Goal: Use online tool/utility: Utilize a website feature to perform a specific function

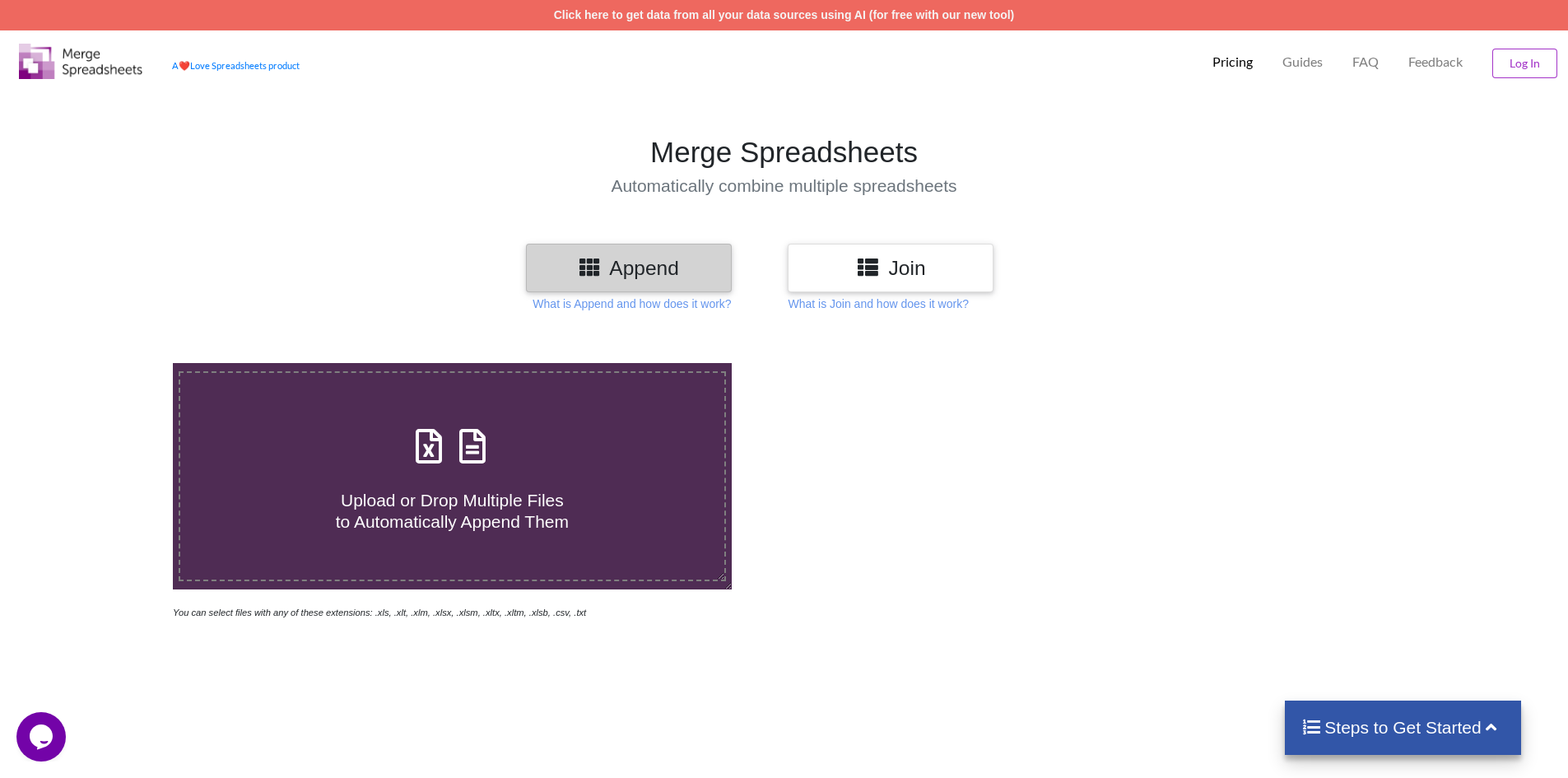
click at [422, 447] on icon at bounding box center [429, 438] width 41 height 35
click at [112, 362] on input "Upload or Drop Multiple Files to Automatically Append Them" at bounding box center [112, 362] width 0 height 0
type input "C:\fakepath\57A.xlsx"
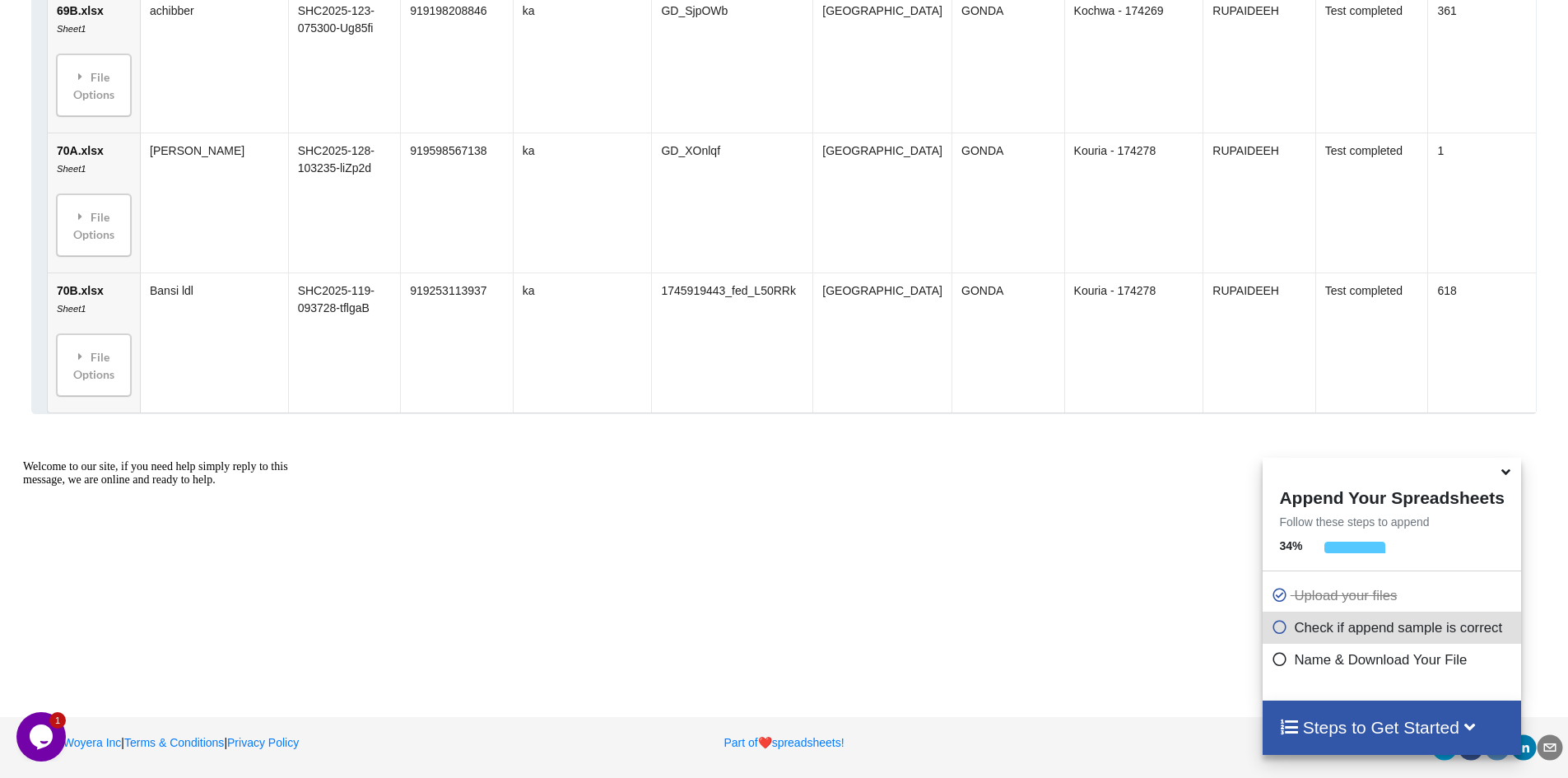
scroll to position [4771, 0]
click at [1505, 476] on icon at bounding box center [1506, 469] width 17 height 15
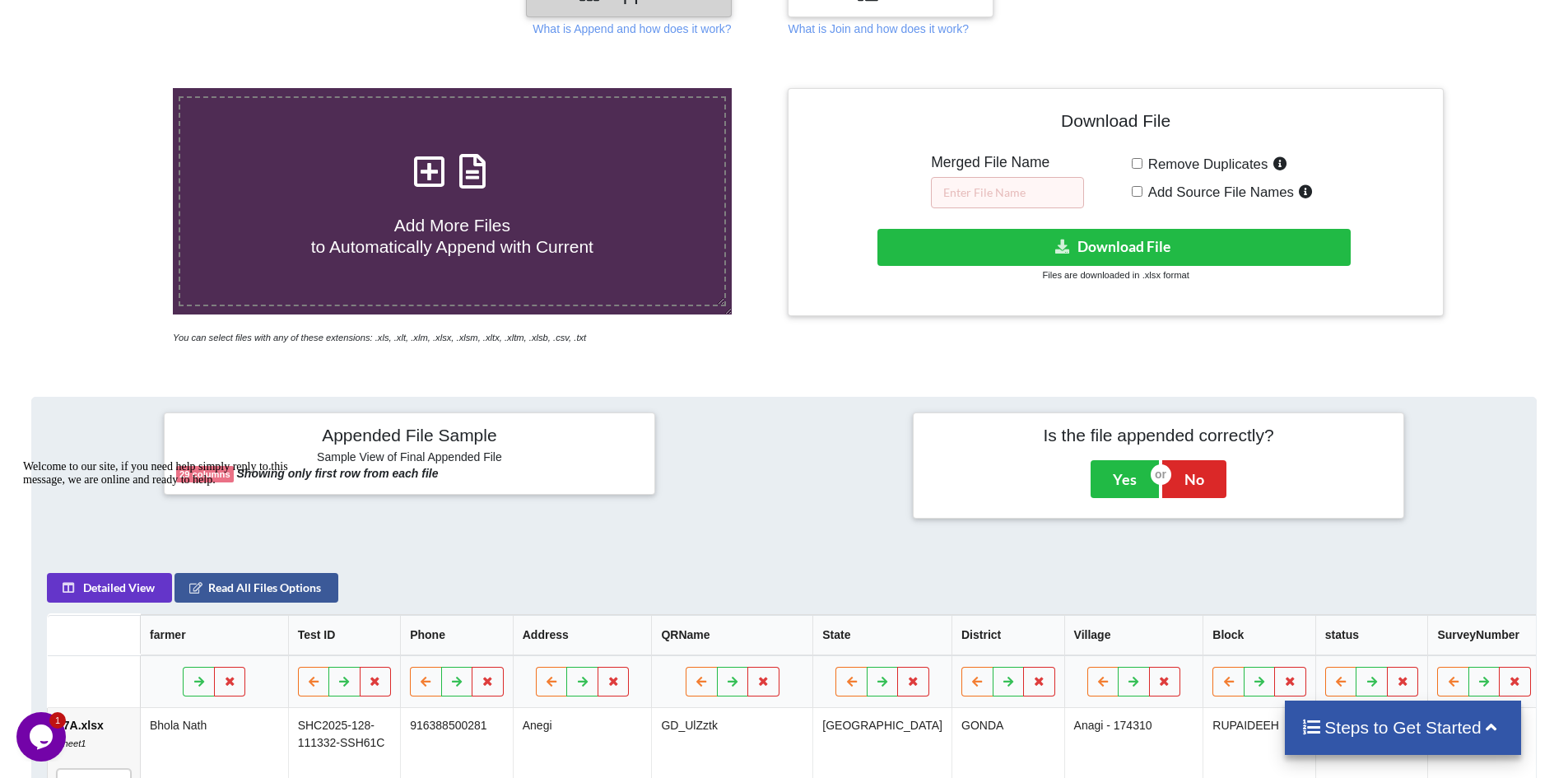
scroll to position [245, 0]
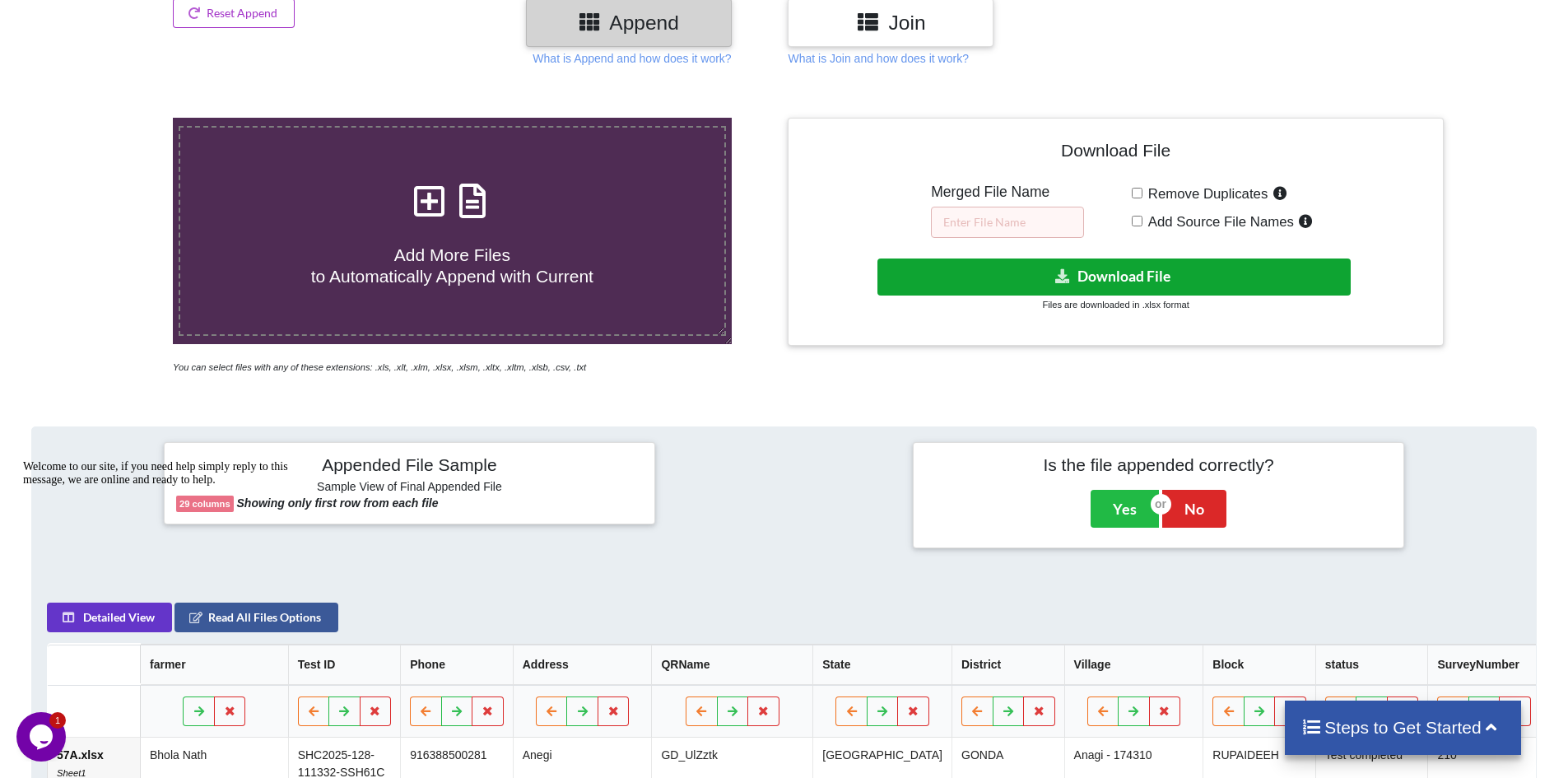
click at [1024, 277] on button "Download File" at bounding box center [1114, 276] width 473 height 37
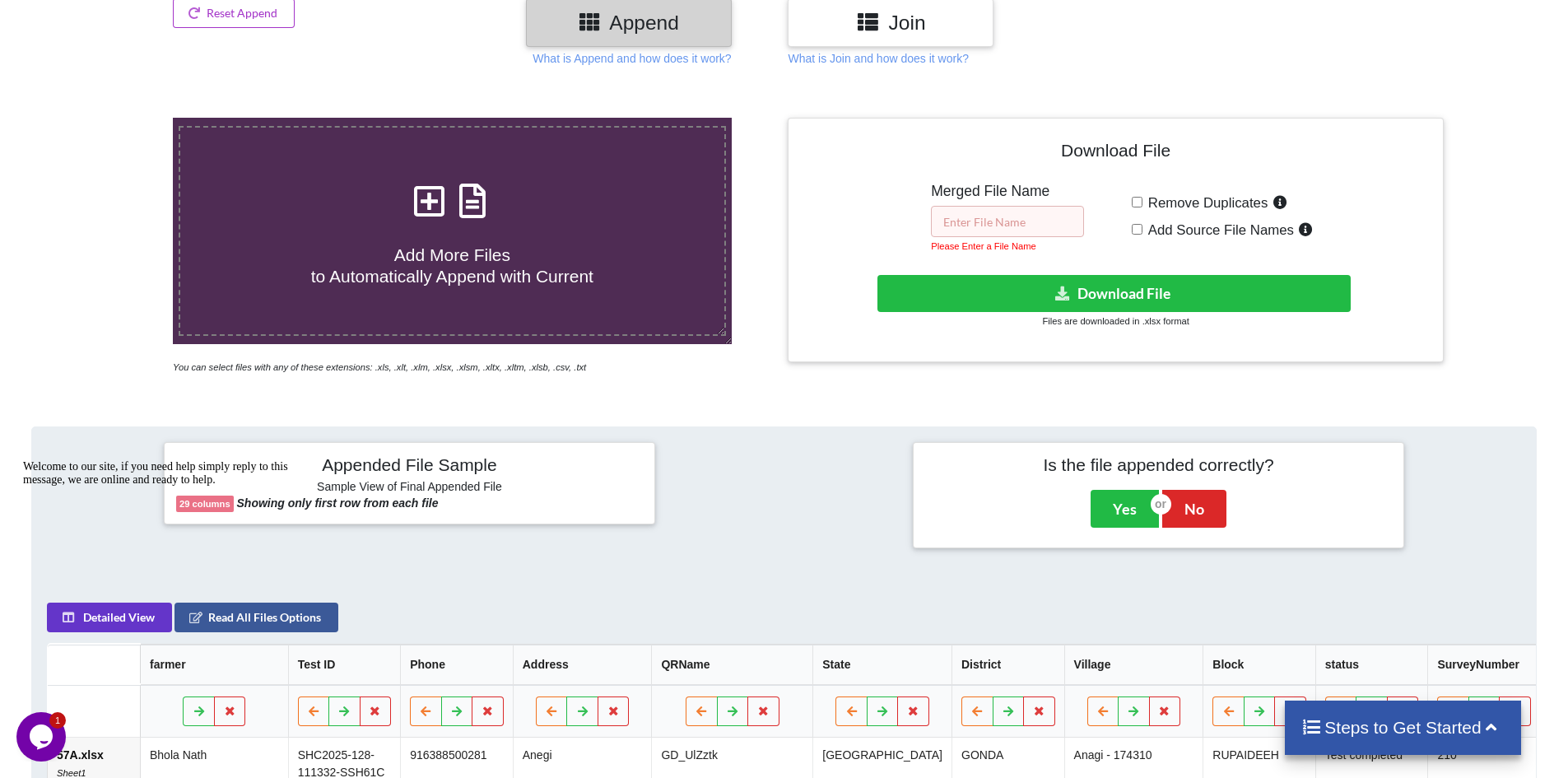
click at [994, 227] on input "text" at bounding box center [1008, 222] width 153 height 31
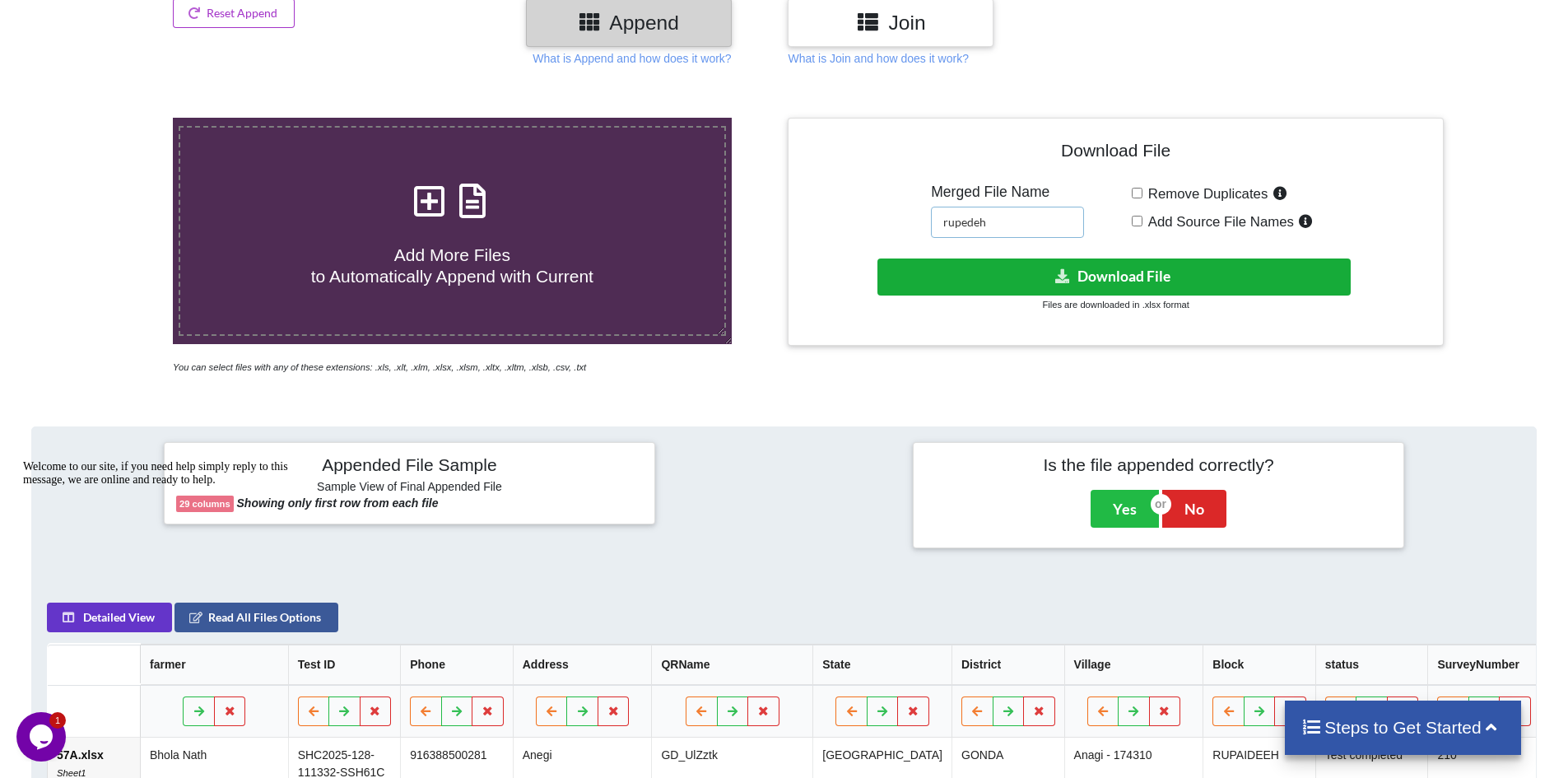
type input "rupedeh"
click at [1158, 271] on button "Download File" at bounding box center [1114, 276] width 473 height 37
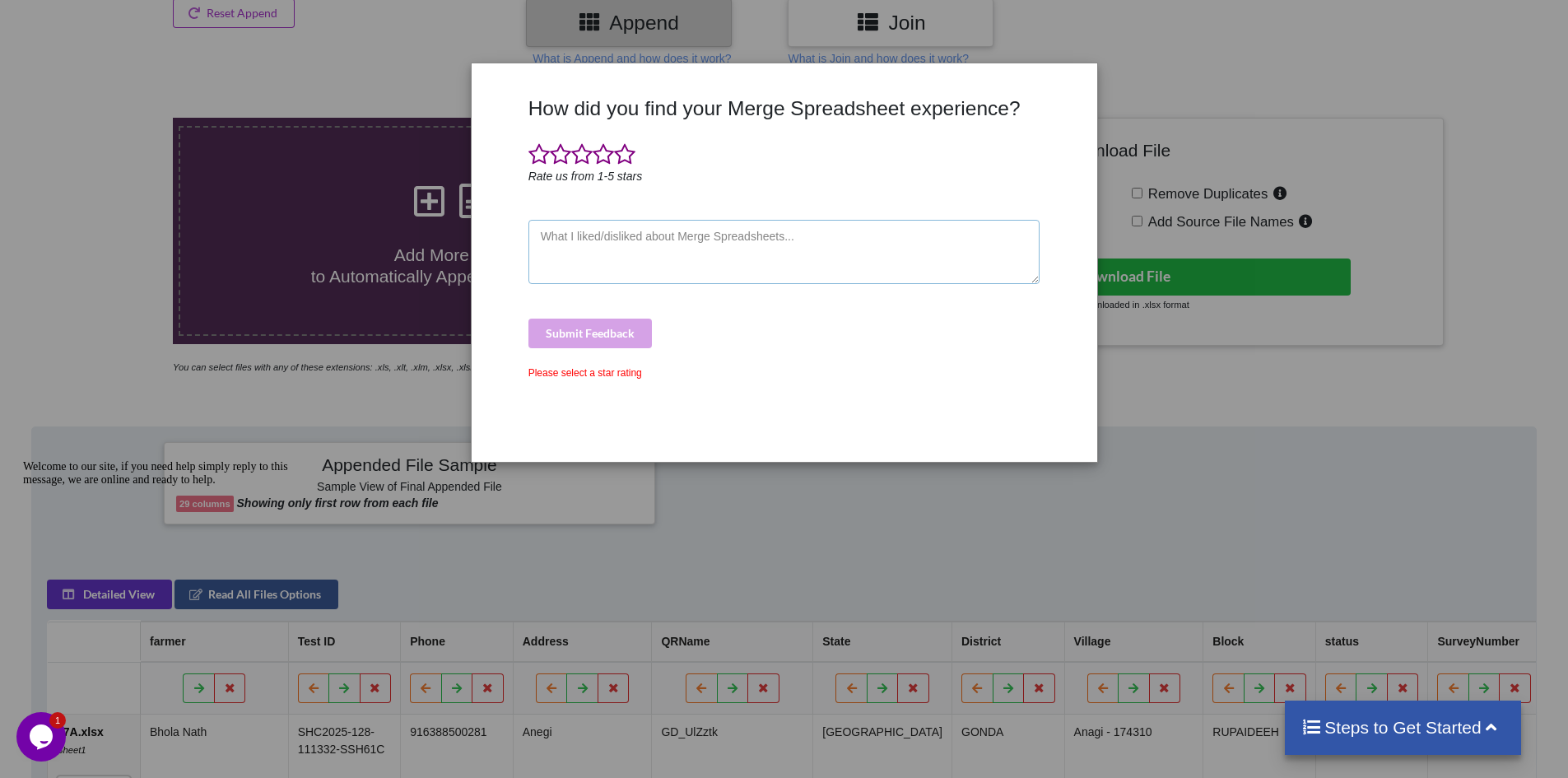
click at [697, 241] on textarea at bounding box center [784, 252] width 512 height 64
type textarea "good"
click at [620, 327] on div "Submit Feedback" at bounding box center [784, 333] width 512 height 30
click at [613, 332] on div "Submit Feedback" at bounding box center [784, 333] width 512 height 30
click at [589, 244] on textarea "good" at bounding box center [784, 252] width 512 height 64
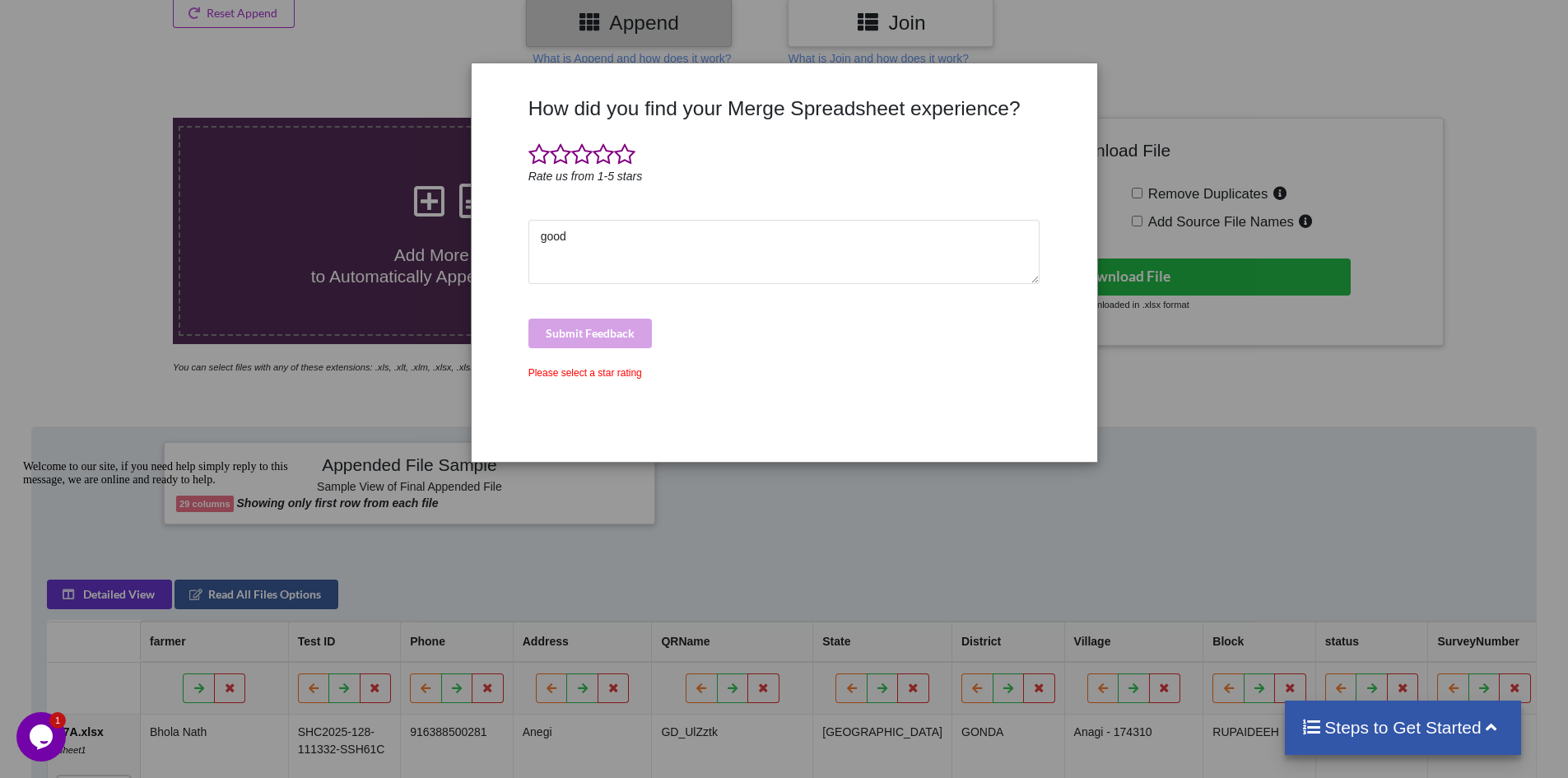
click at [566, 332] on div "Submit Feedback" at bounding box center [784, 333] width 512 height 30
click at [664, 239] on textarea "good" at bounding box center [784, 252] width 512 height 64
click at [621, 156] on span at bounding box center [624, 155] width 22 height 23
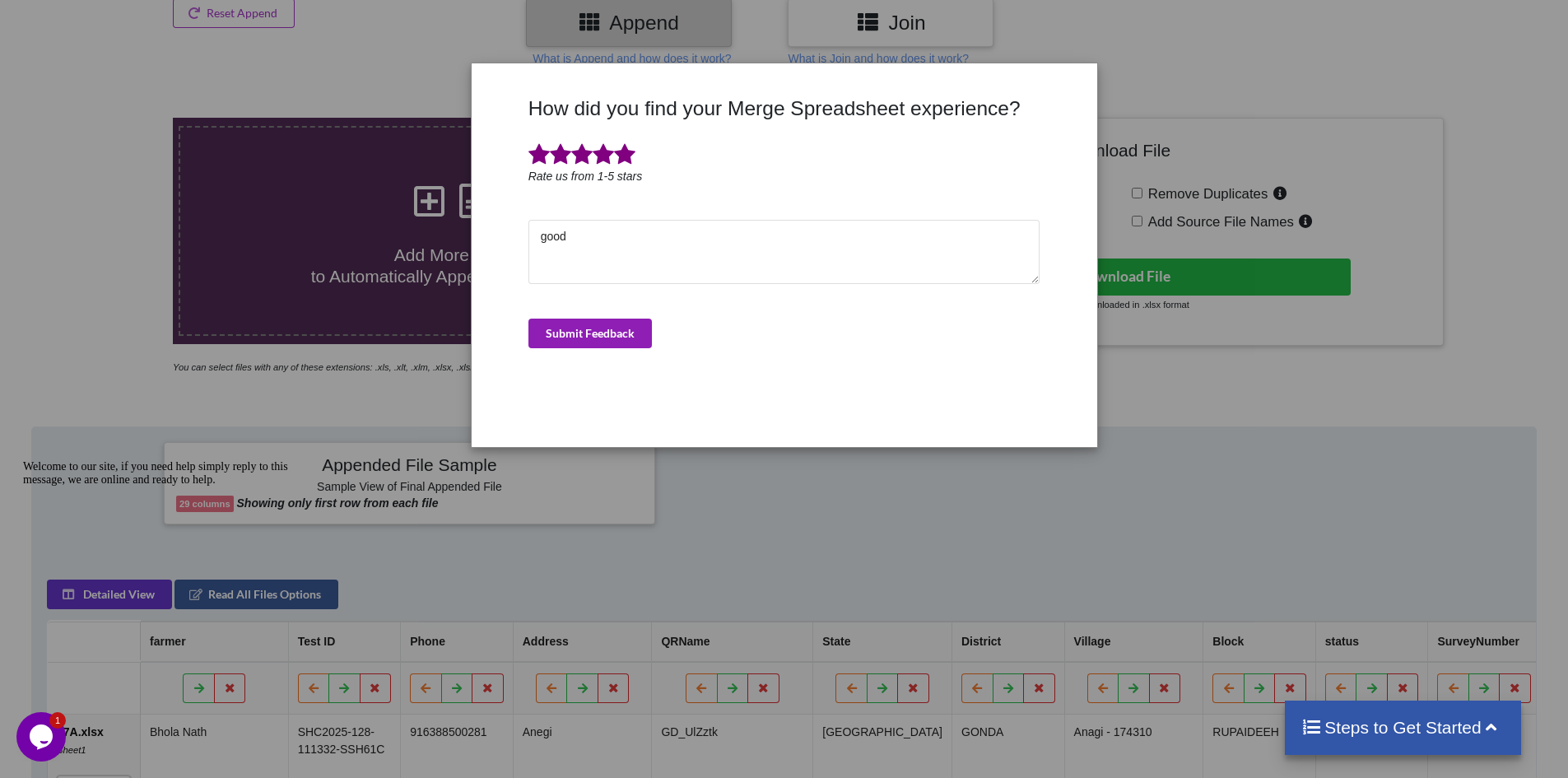
click at [588, 339] on button "Submit Feedback" at bounding box center [591, 333] width 123 height 30
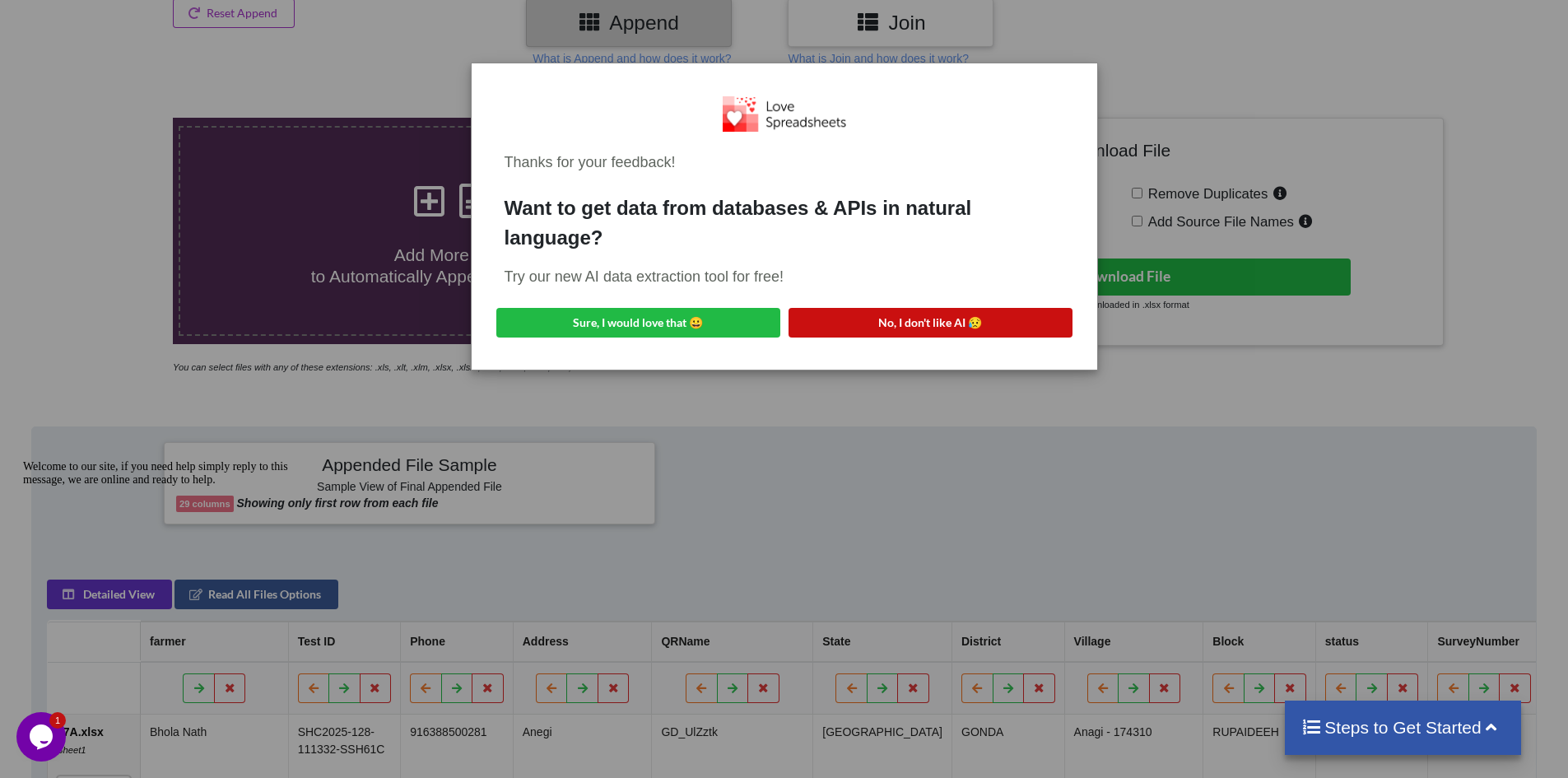
click at [917, 308] on button "No, I don't like AI 😥" at bounding box center [931, 323] width 284 height 30
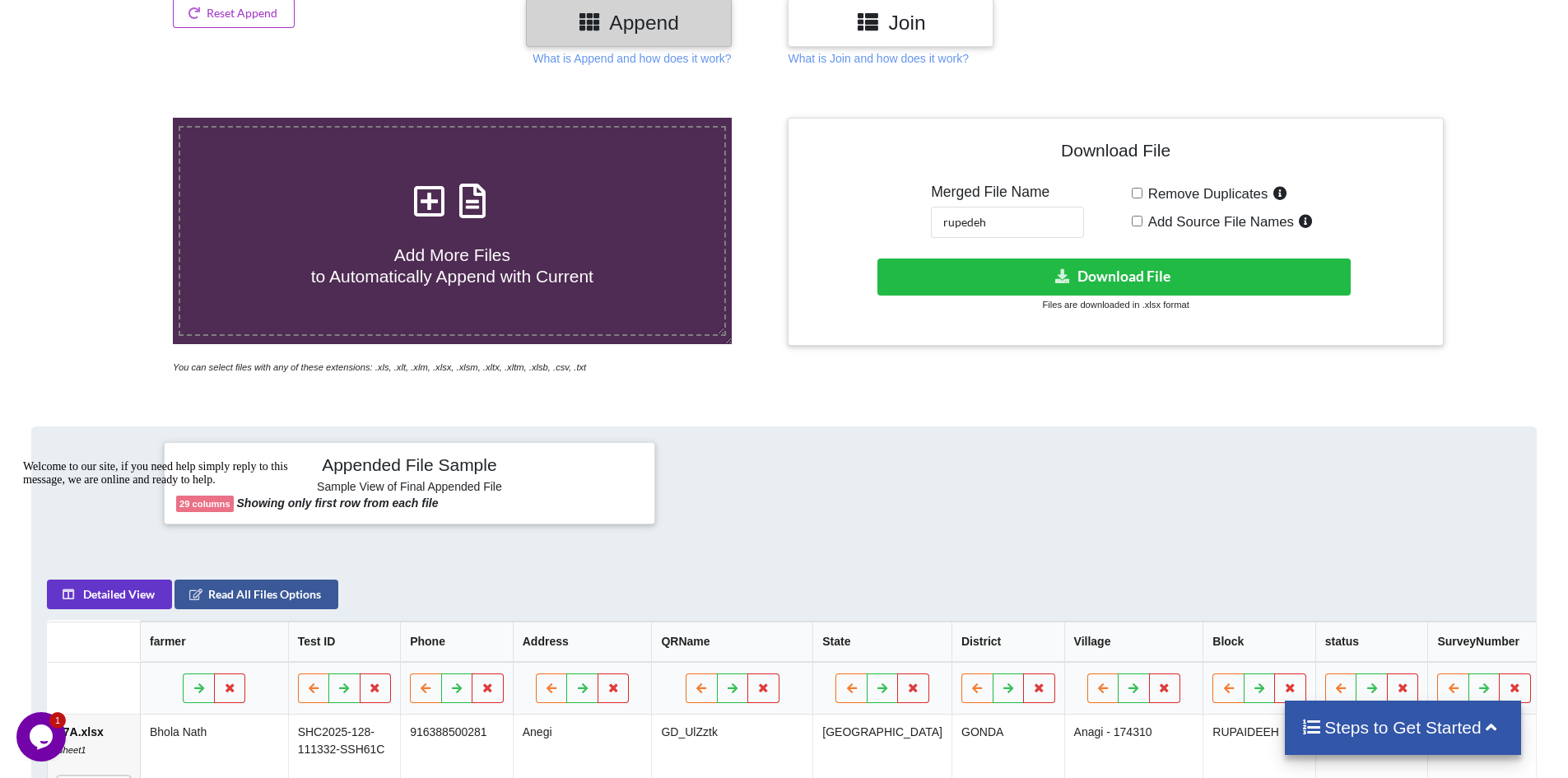
click at [440, 203] on icon at bounding box center [429, 193] width 41 height 35
click at [112, 117] on input "Add More Files to Automatically Append with Current" at bounding box center [112, 117] width 0 height 0
type input "C:\fakepath\99A.xlsx"
drag, startPoint x: 1015, startPoint y: 220, endPoint x: 864, endPoint y: 225, distance: 151.1
click at [864, 225] on div "Download File Merged File Name rupedeh Remove Duplicates Add Source File Names …" at bounding box center [1115, 232] width 631 height 203
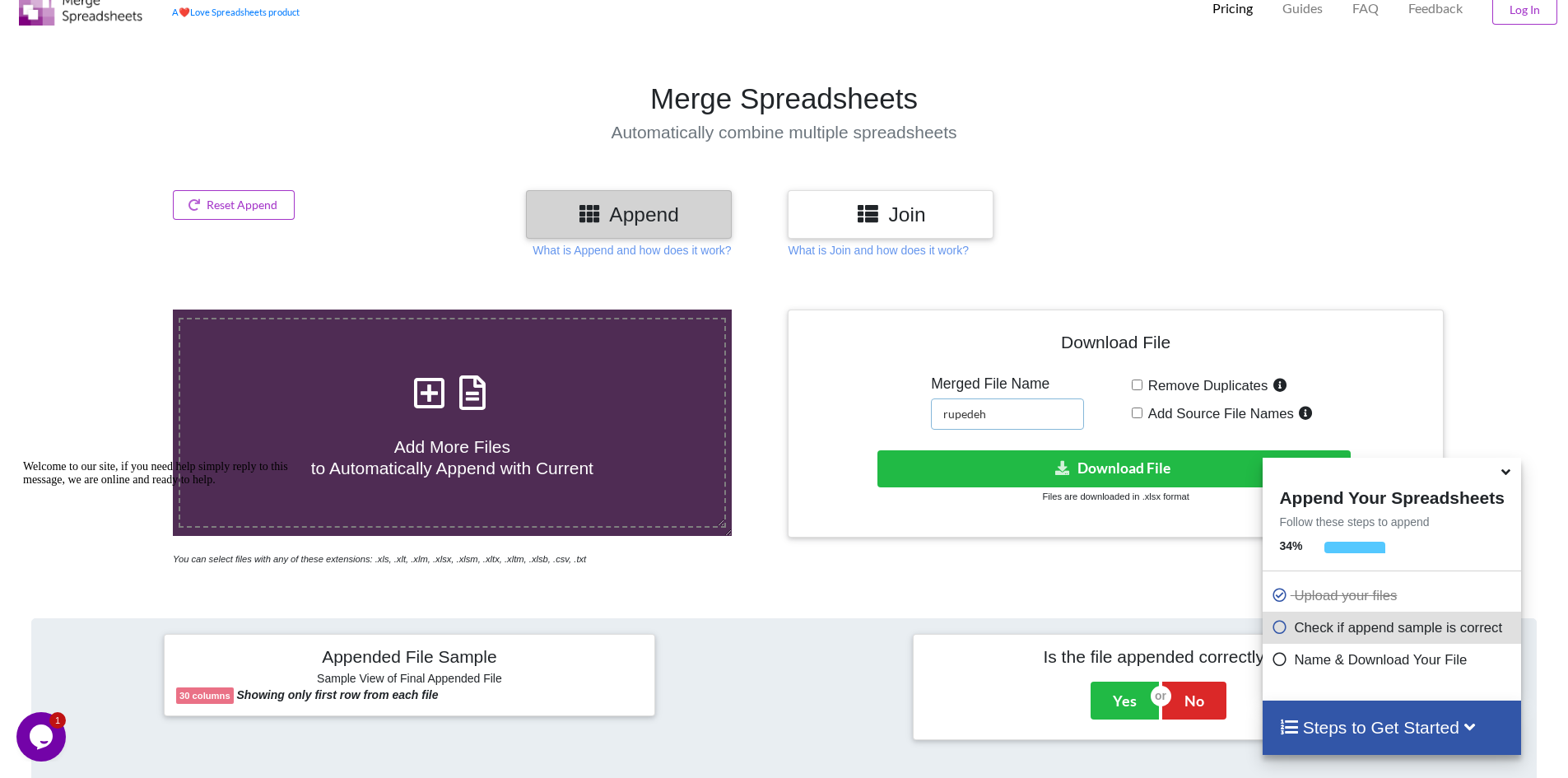
scroll to position [0, 0]
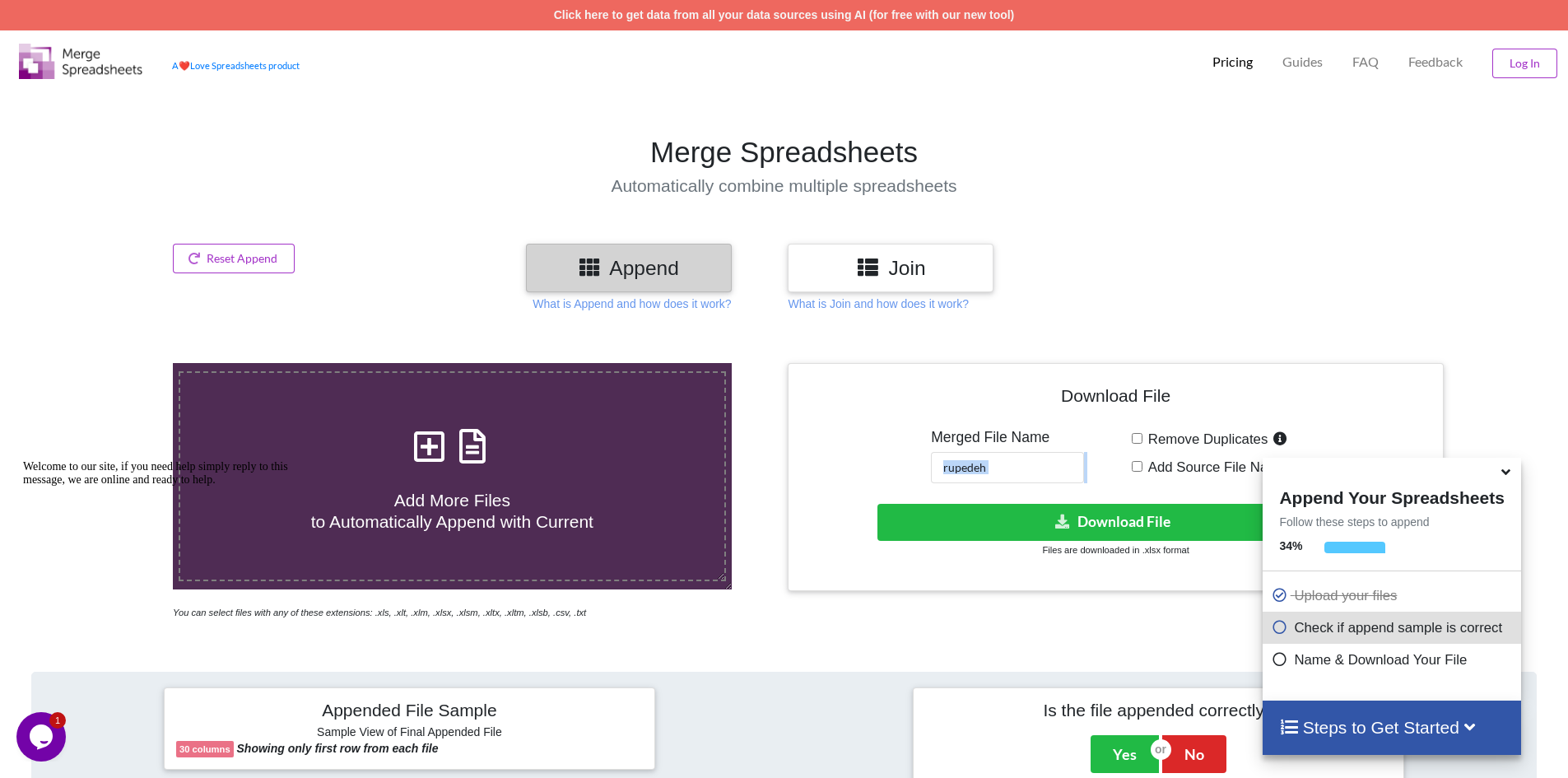
drag, startPoint x: 1110, startPoint y: 440, endPoint x: 1044, endPoint y: 429, distance: 66.9
click at [1051, 430] on div "Download File Merged File Name rupedeh Remove Duplicates Add Source File Names …" at bounding box center [1115, 477] width 631 height 203
click at [1134, 441] on input "Remove Duplicates" at bounding box center [1138, 438] width 10 height 10
checkbox input "true"
click at [1094, 536] on button "Download File" at bounding box center [1114, 522] width 473 height 37
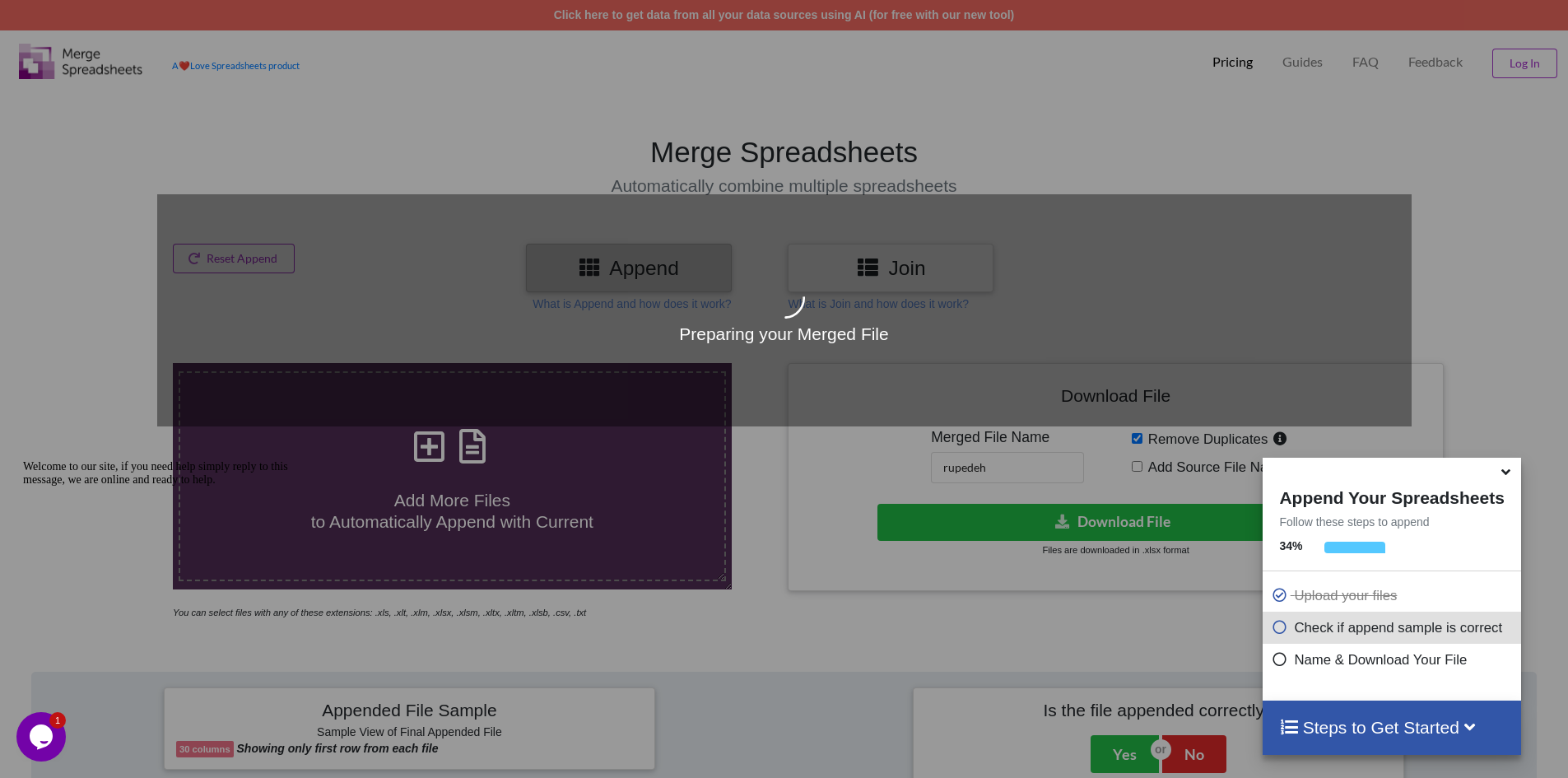
click at [1505, 469] on icon at bounding box center [1506, 469] width 17 height 15
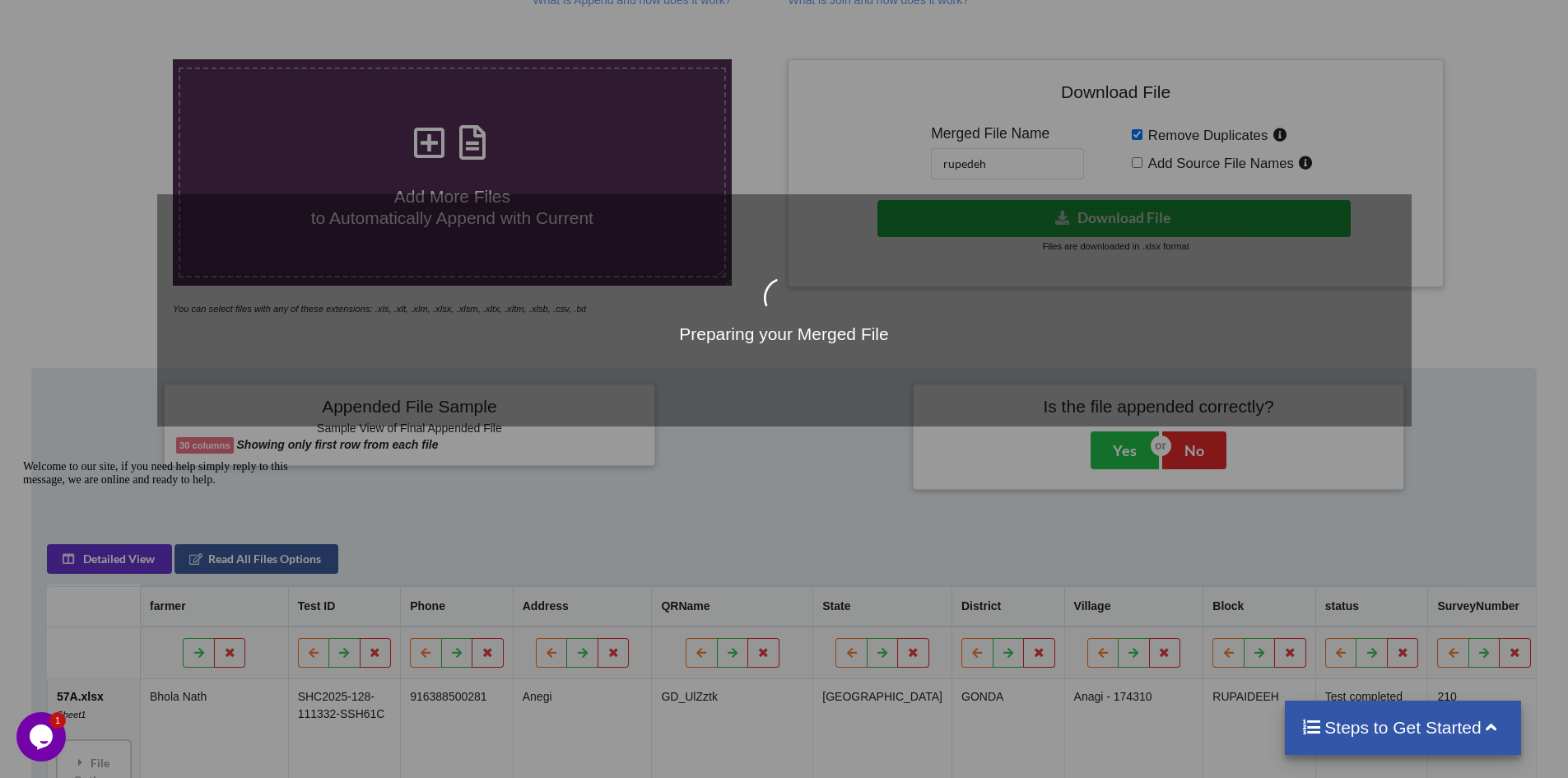
scroll to position [494, 0]
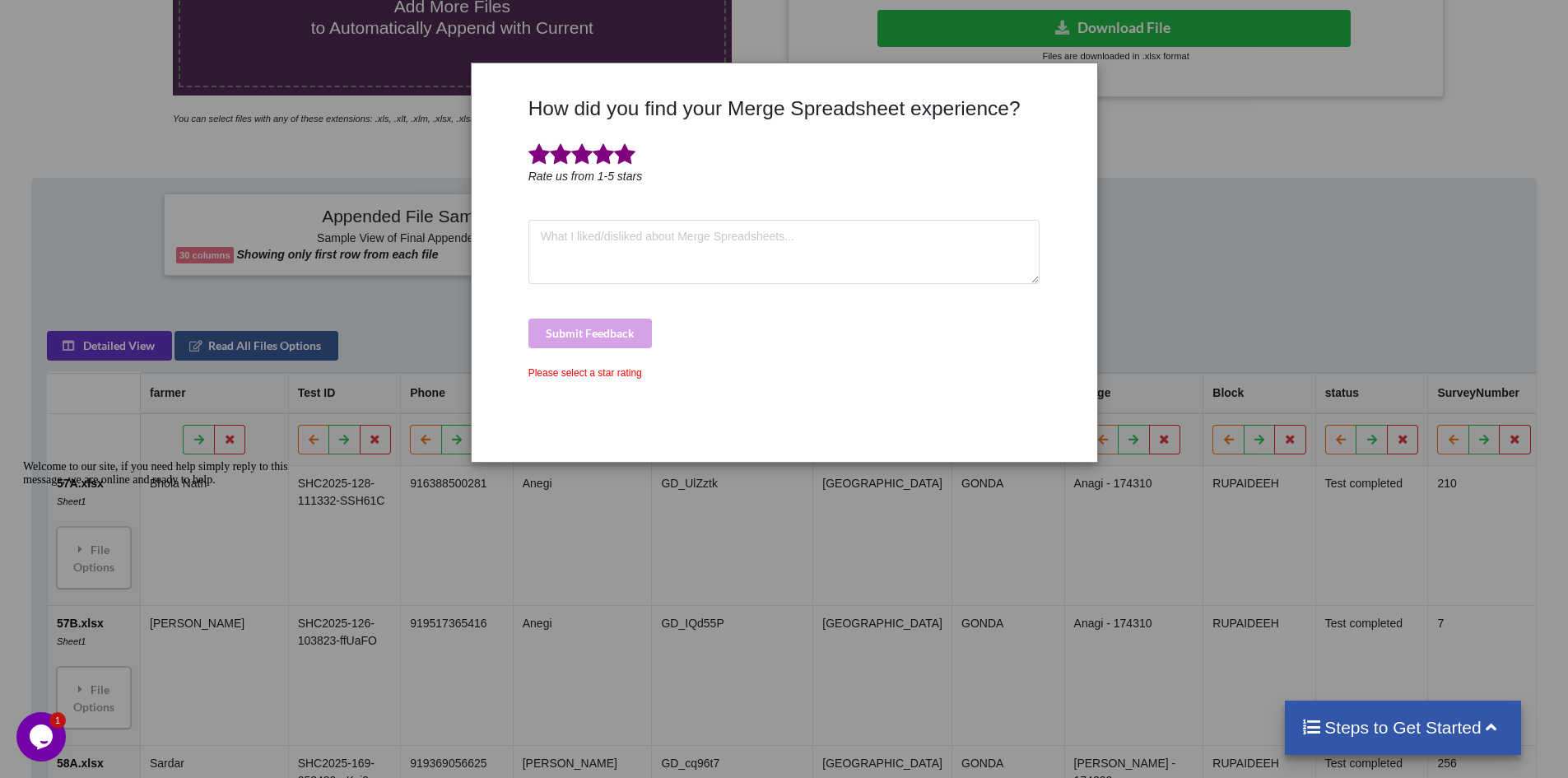
click at [624, 153] on span at bounding box center [624, 155] width 22 height 23
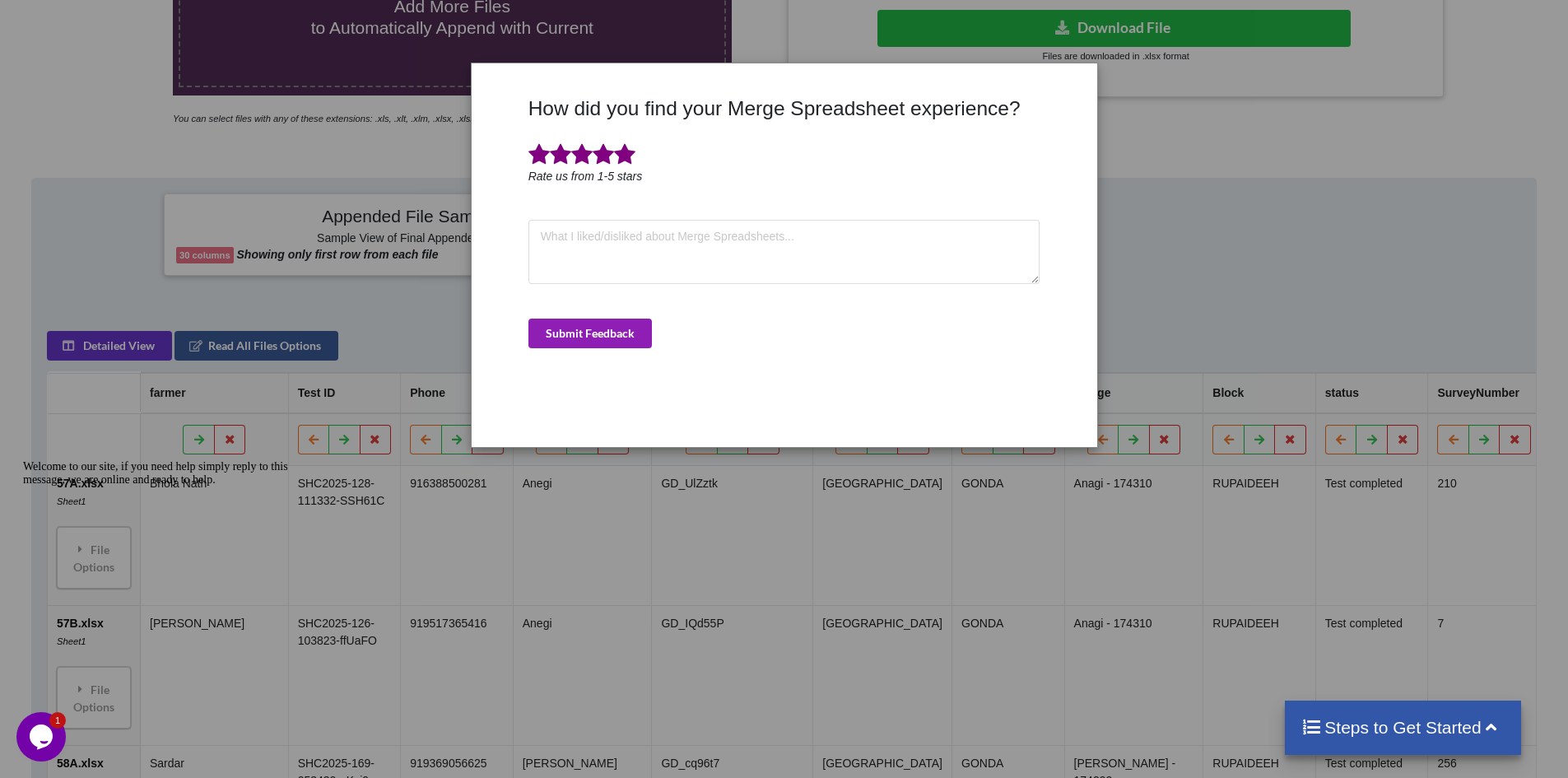
click at [594, 342] on button "Submit Feedback" at bounding box center [591, 333] width 123 height 30
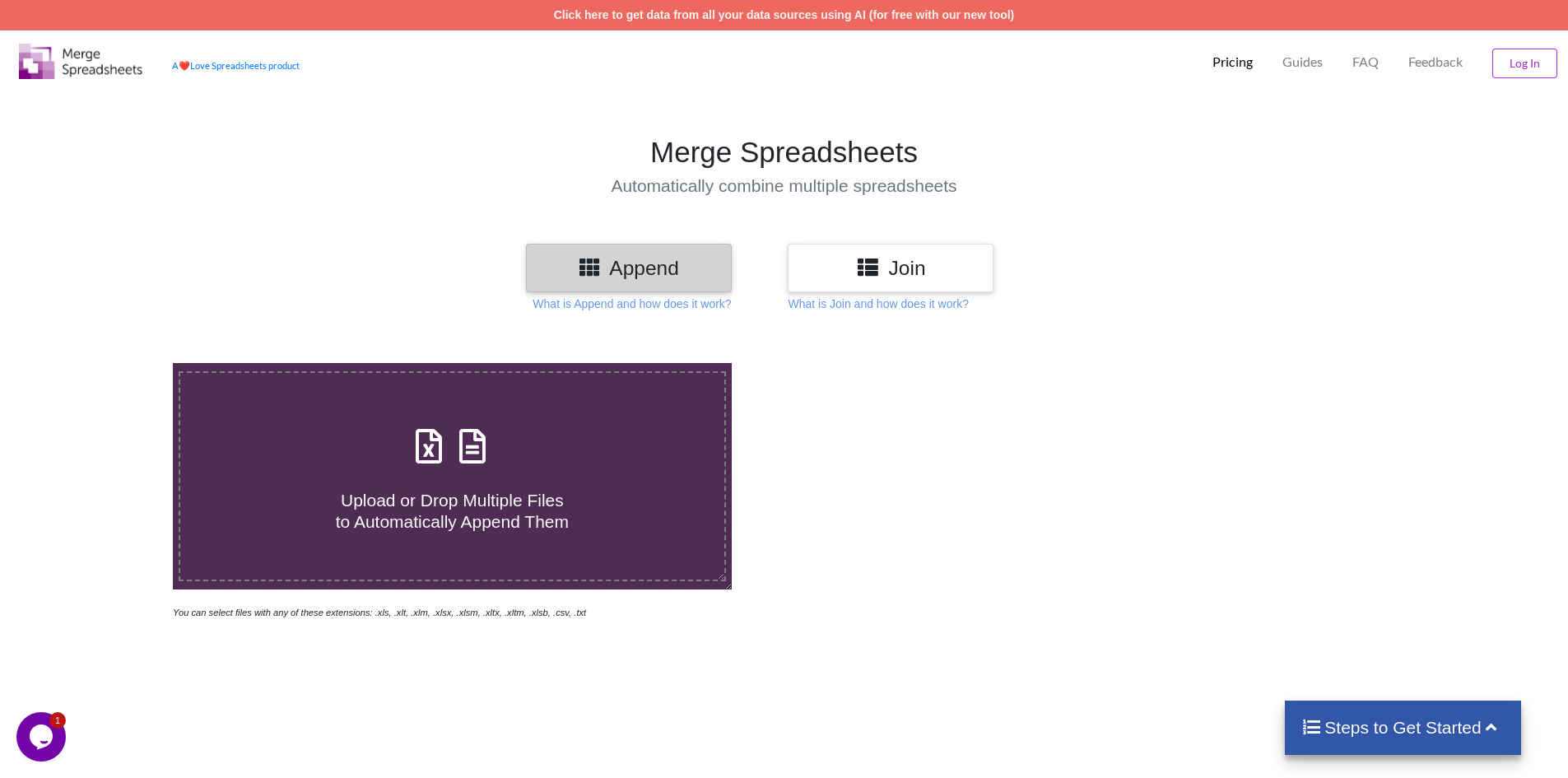
click at [410, 470] on div "Upload or Drop Multiple Files to Automatically Append Them" at bounding box center [452, 476] width 544 height 111
click at [112, 362] on input "Upload or Drop Multiple Files to Automatically Append Them" at bounding box center [112, 362] width 0 height 0
type input "C:\fakepath\99A.xlsx"
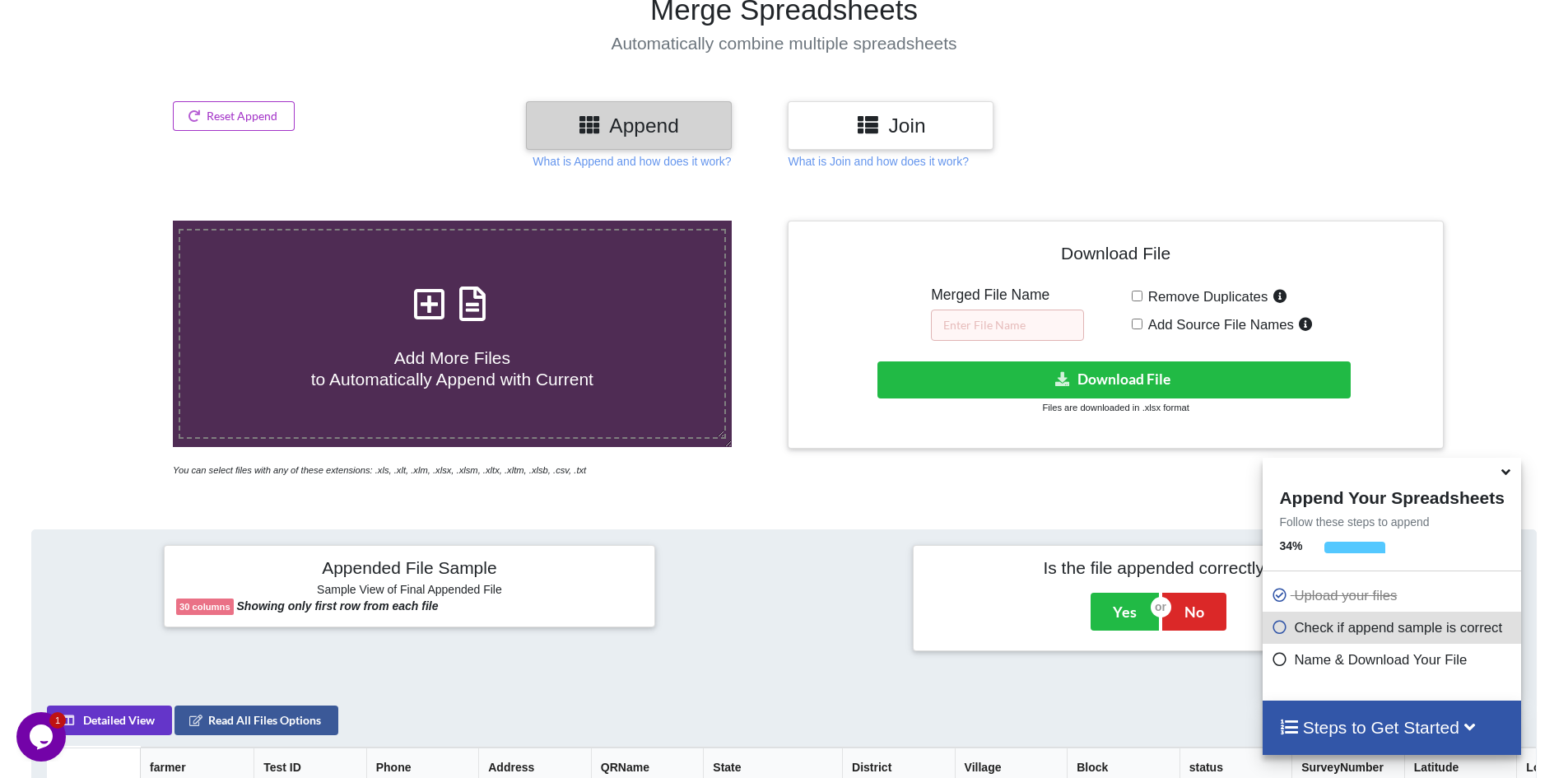
scroll to position [96, 0]
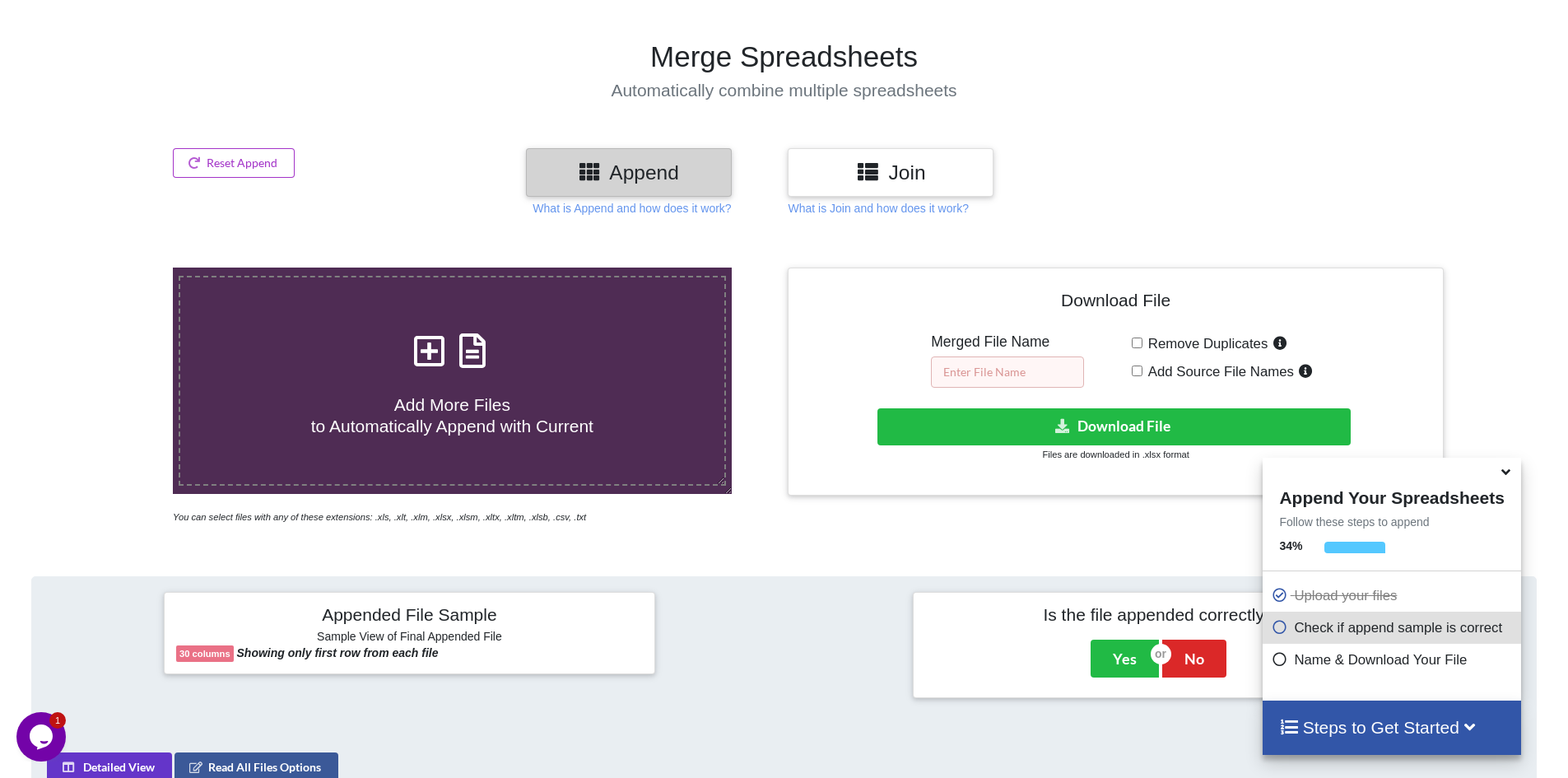
click at [1007, 372] on input "text" at bounding box center [1008, 372] width 153 height 31
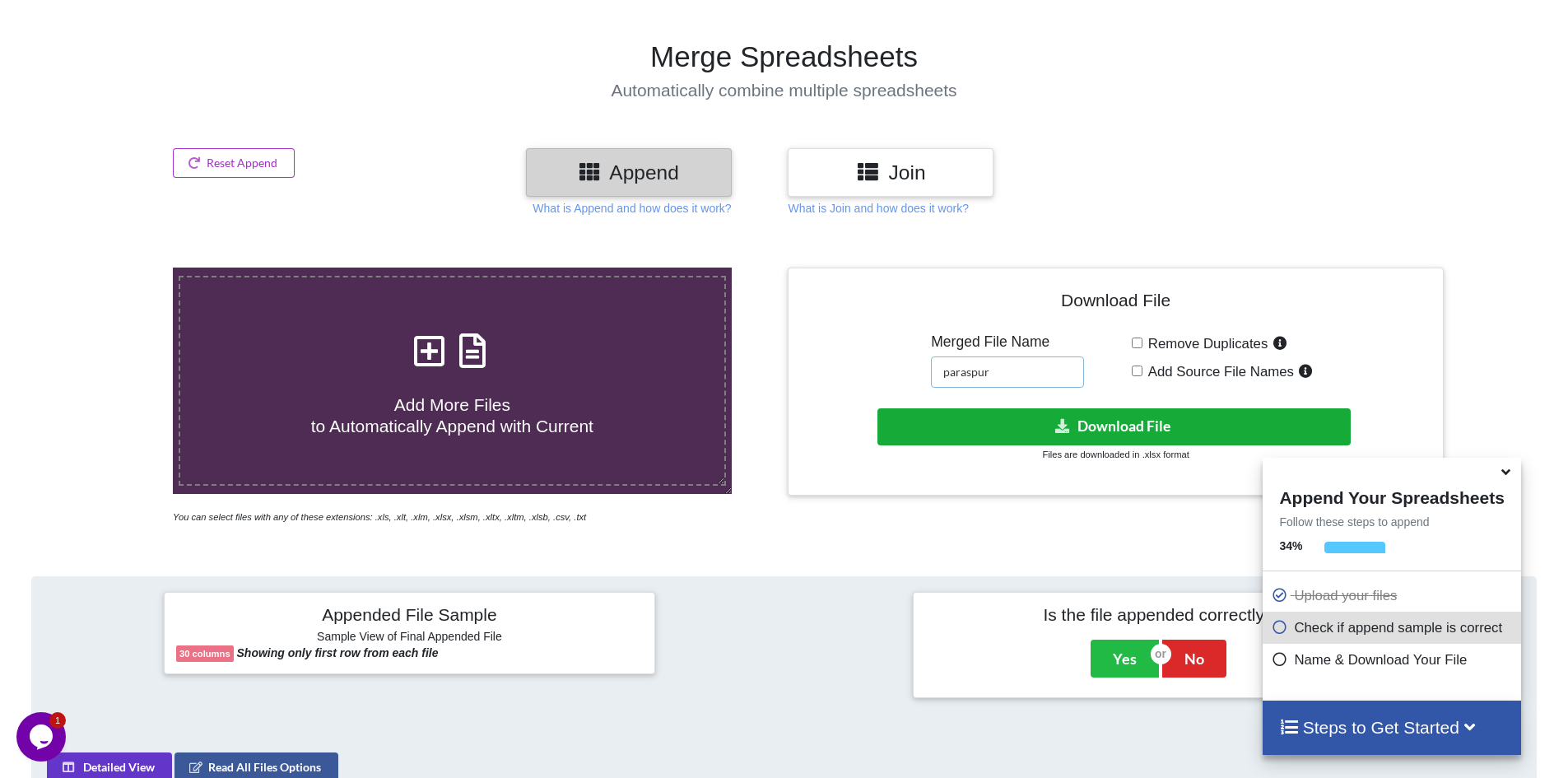
type input "paraspur"
click at [1101, 430] on button "Download File" at bounding box center [1114, 427] width 473 height 37
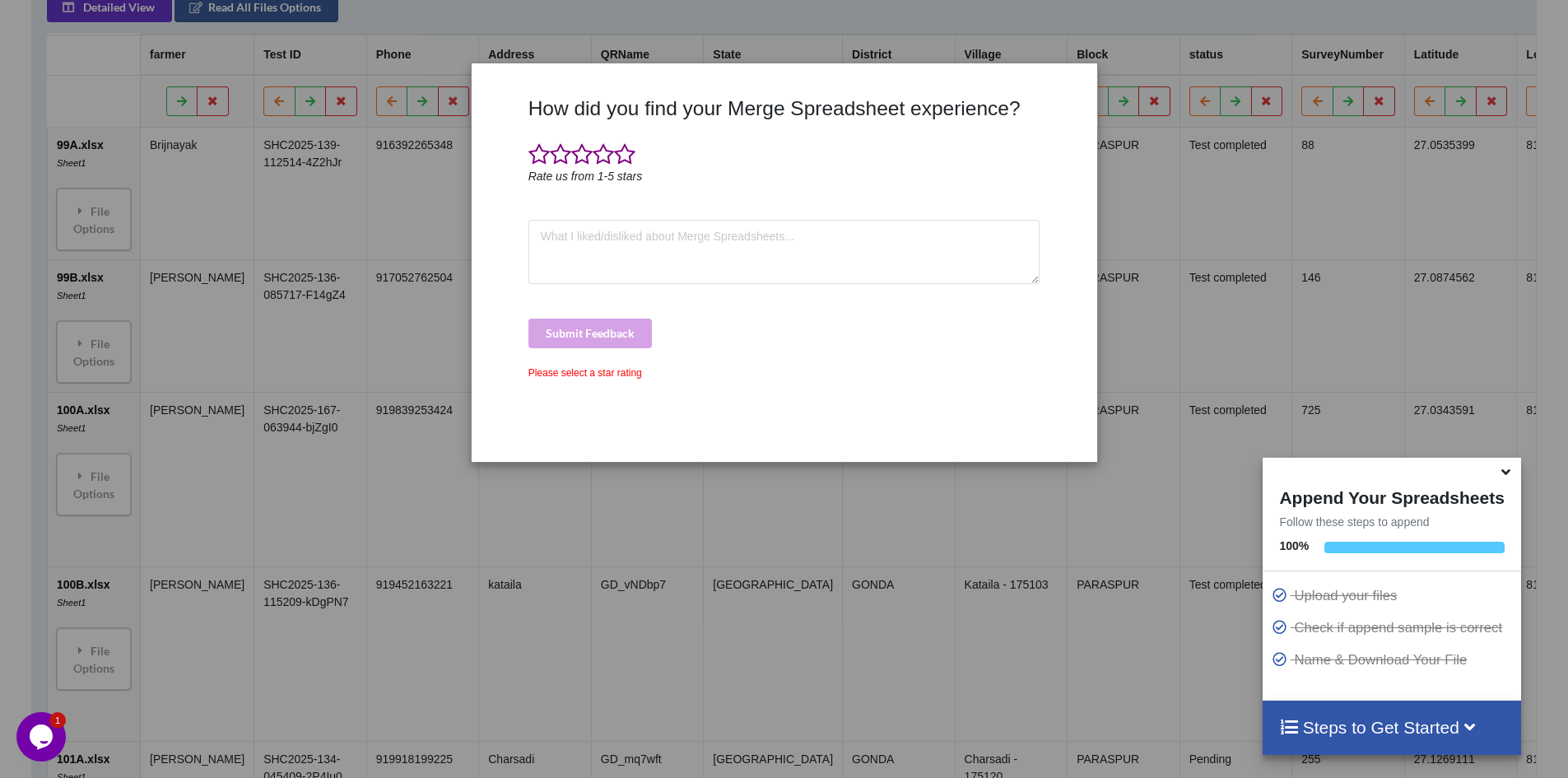
scroll to position [1165, 0]
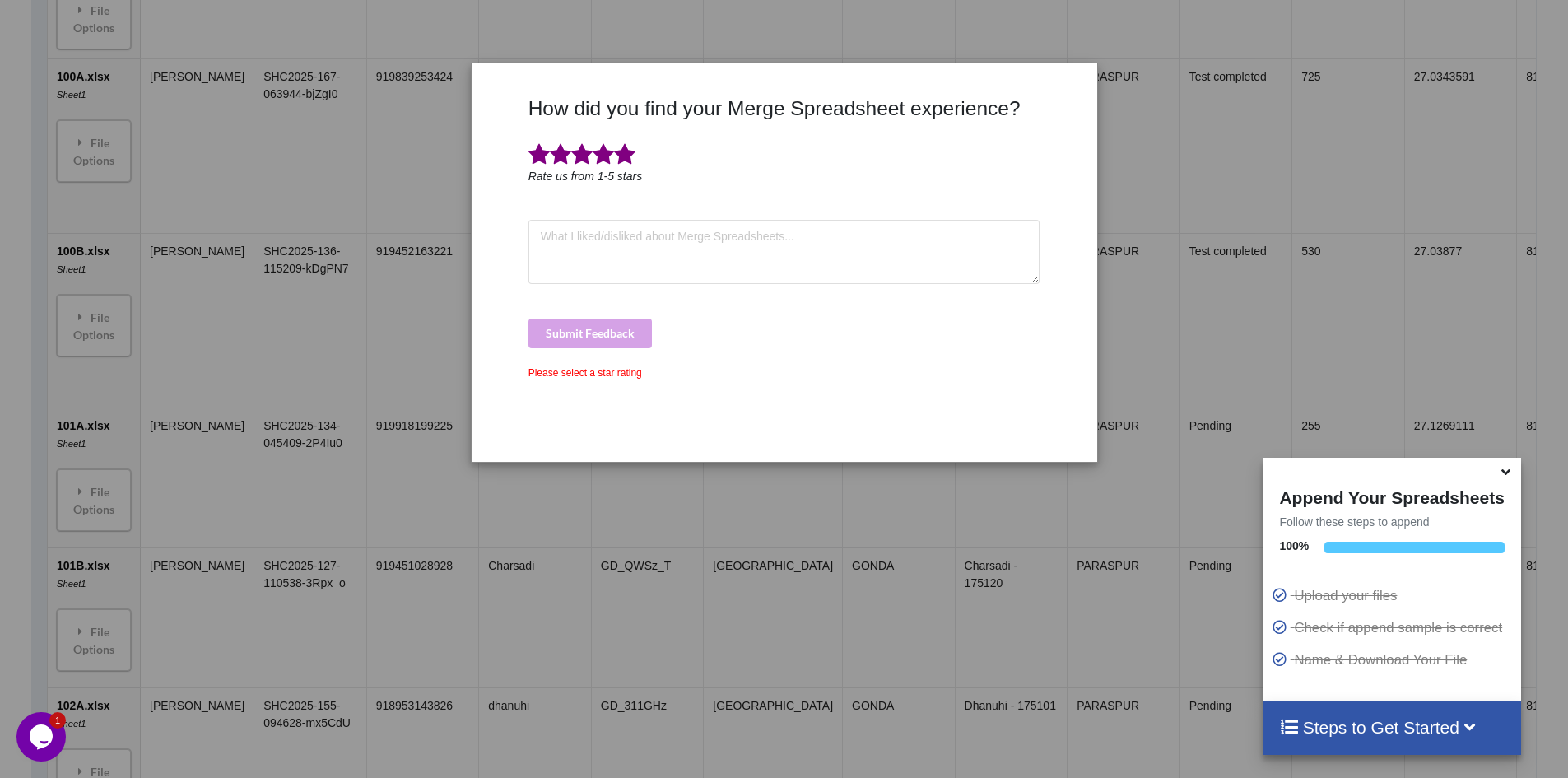
click at [618, 150] on span at bounding box center [624, 155] width 22 height 23
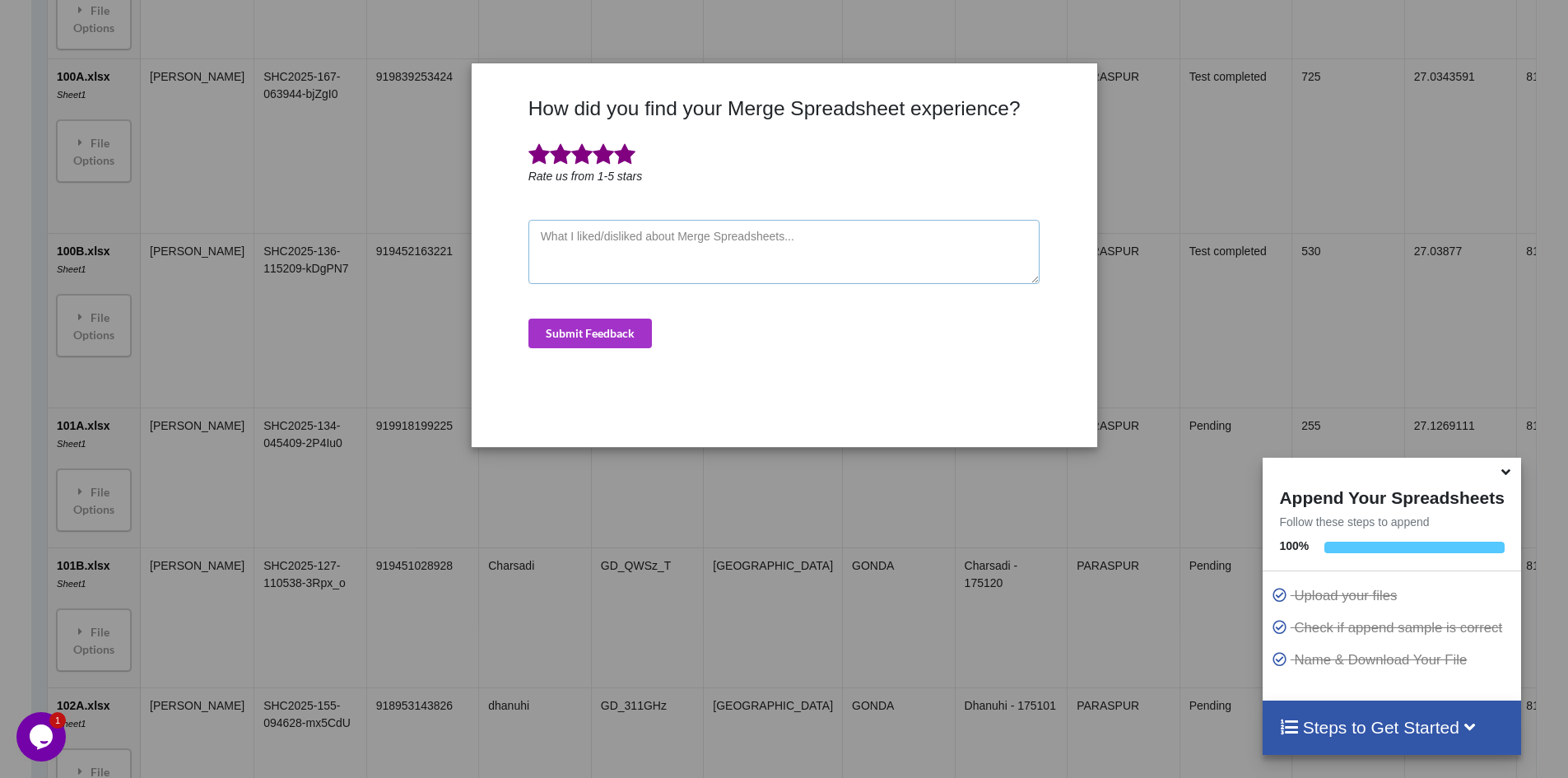
click at [599, 261] on textarea at bounding box center [784, 252] width 512 height 64
type textarea "good"
click at [601, 320] on button "Submit Feedback" at bounding box center [591, 333] width 123 height 30
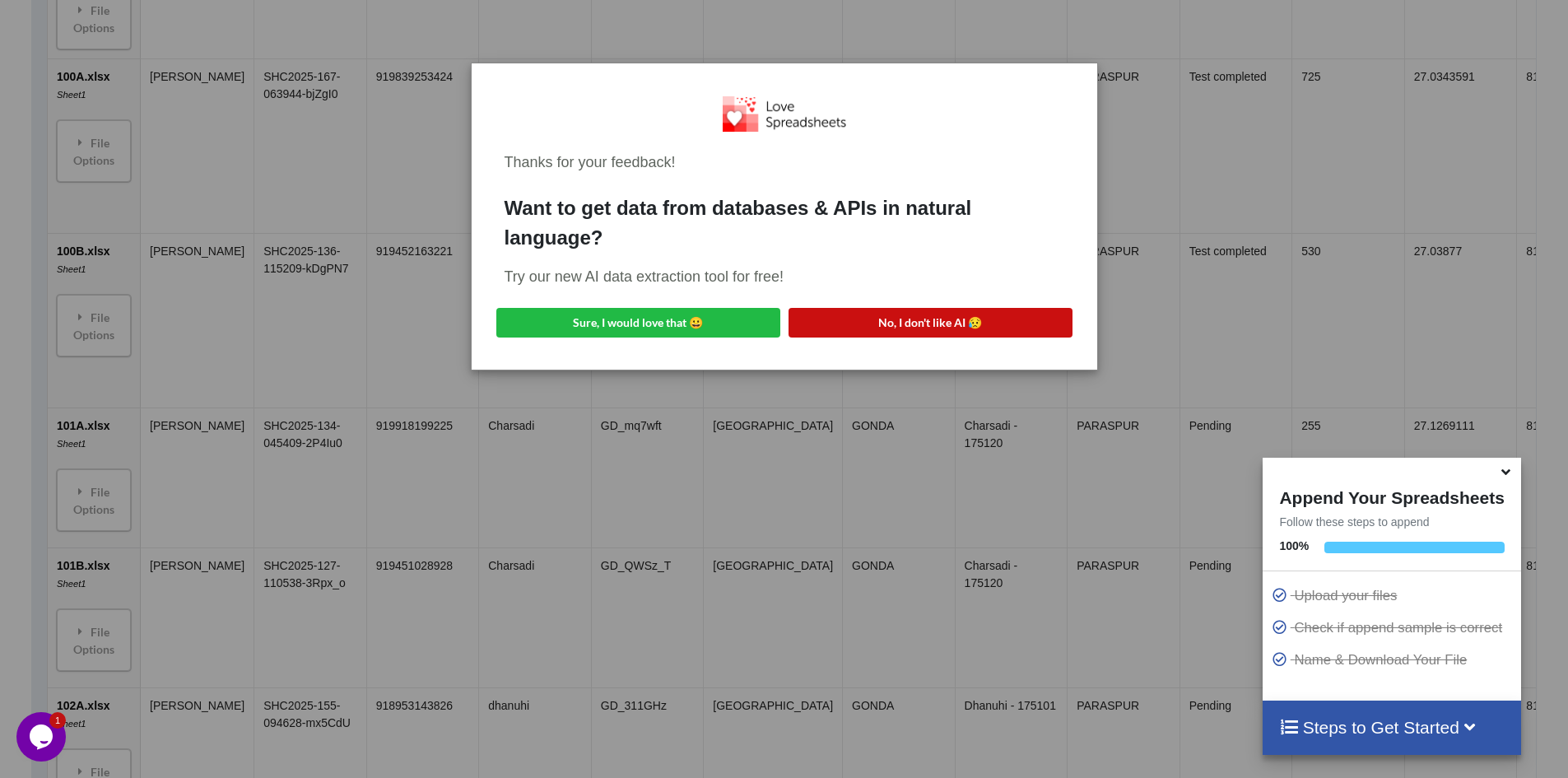
click at [917, 320] on button "No, I don't like AI 😥" at bounding box center [931, 323] width 284 height 30
